Goal: Transaction & Acquisition: Subscribe to service/newsletter

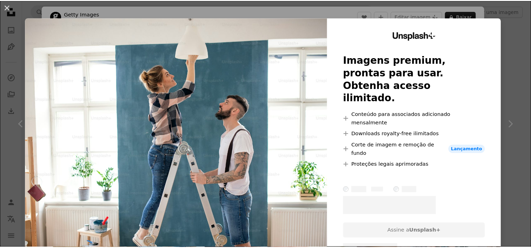
scroll to position [70, 0]
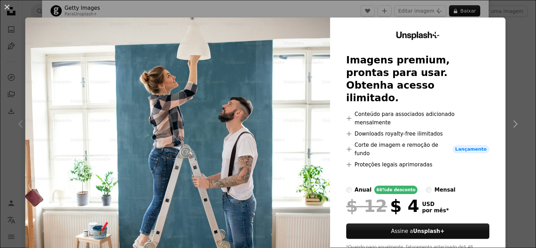
click at [512, 92] on div "An X shape Unsplash+ Imagens premium, prontas para usar. Obtenha acesso ilimita…" at bounding box center [268, 124] width 536 height 248
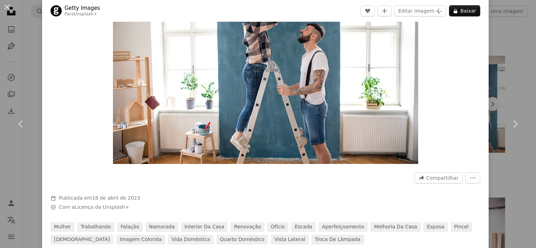
click at [502, 31] on div "An X shape Chevron left Chevron right Getty Images Para Unsplash+ A heart A plu…" at bounding box center [268, 124] width 536 height 248
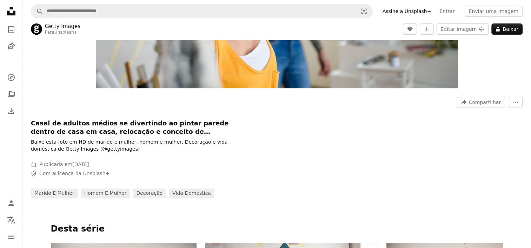
scroll to position [175, 0]
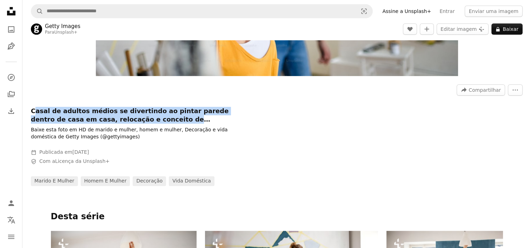
drag, startPoint x: 36, startPoint y: 110, endPoint x: 133, endPoint y: 125, distance: 98.2
click at [133, 125] on div "Casal de adultos médios se divertindo ao pintar parede dentro de casa em casa, …" at bounding box center [136, 136] width 210 height 58
drag, startPoint x: 133, startPoint y: 125, endPoint x: 51, endPoint y: 115, distance: 83.3
click at [52, 114] on h1 "Casal de adultos médios se divertindo ao pintar parede dentro de casa em casa, …" at bounding box center [136, 115] width 210 height 17
click at [102, 115] on h1 "Casal de adultos médios se divertindo ao pintar parede dentro de casa em casa, …" at bounding box center [136, 115] width 210 height 17
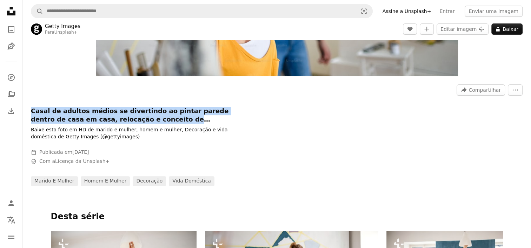
drag, startPoint x: 32, startPoint y: 110, endPoint x: 173, endPoint y: 119, distance: 141.6
click at [173, 119] on h1 "Casal de adultos médios se divertindo ao pintar parede dentro de casa em casa, …" at bounding box center [136, 115] width 210 height 17
copy h1 "Casal de adultos médios se divertindo ao pintar parede dentro de casa em casa, …"
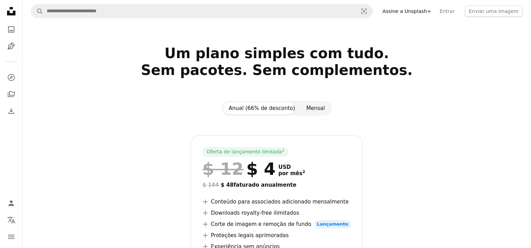
click at [315, 103] on button "Mensal" at bounding box center [316, 108] width 30 height 12
click at [285, 110] on button "Anual (66% de desconto)" at bounding box center [262, 108] width 78 height 12
